Goal: Task Accomplishment & Management: Complete application form

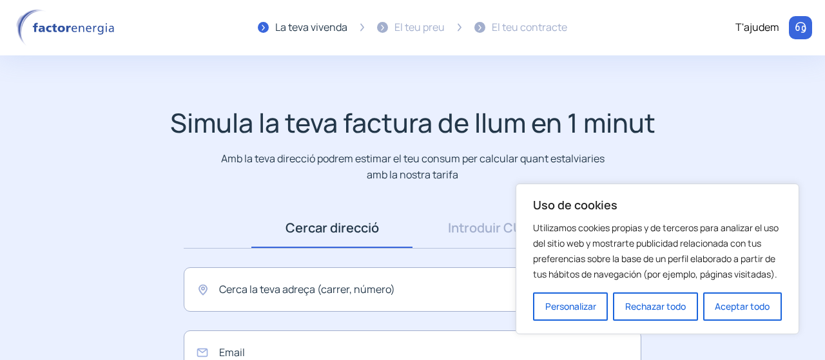
click at [764, 26] on div "T'ajudem" at bounding box center [757, 27] width 44 height 17
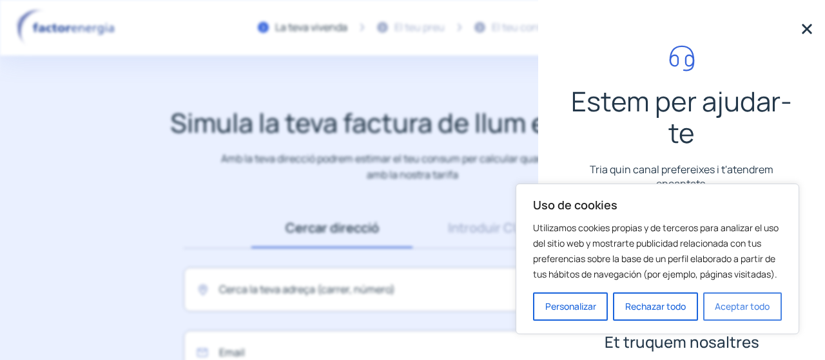
click at [750, 308] on button "Aceptar todo" at bounding box center [742, 307] width 79 height 28
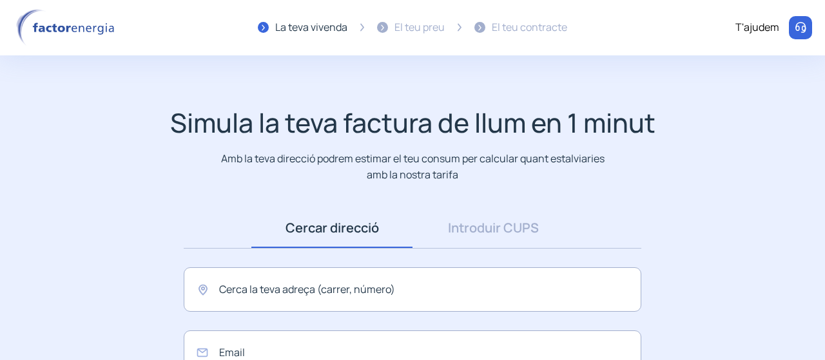
click at [797, 16] on div at bounding box center [800, 27] width 23 height 23
